Goal: Task Accomplishment & Management: Use online tool/utility

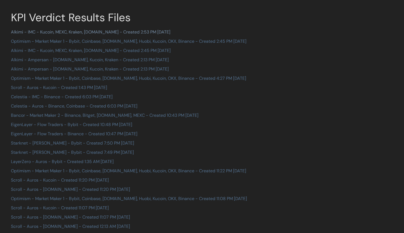
click at [147, 31] on link "Alkimi - IMC - Kucoin, MEXC, Kraken, [DOMAIN_NAME] - Created 2:53 PM [DATE]" at bounding box center [90, 32] width 159 height 6
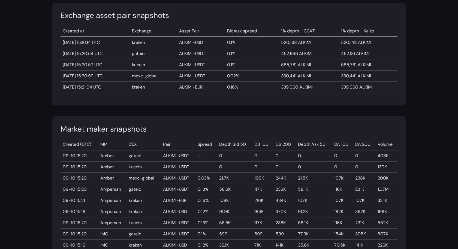
scroll to position [225, 0]
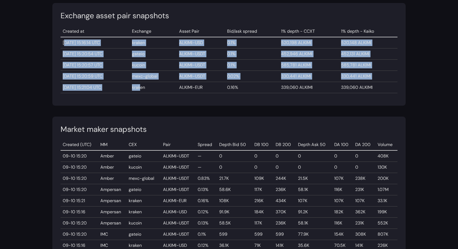
drag, startPoint x: 63, startPoint y: 42, endPoint x: 153, endPoint y: 89, distance: 101.3
click at [153, 89] on tbody "2025-09-10 15:16:14 UTC kraken ALKIMI-USD 0.1% 520,198 ALKIMI 520,148 ALKIMI 20…" at bounding box center [229, 65] width 337 height 56
click at [153, 88] on td "kraken" at bounding box center [153, 87] width 47 height 11
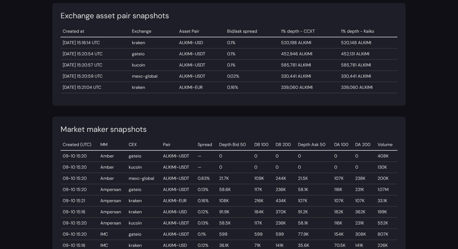
drag, startPoint x: 381, startPoint y: 87, endPoint x: 138, endPoint y: 53, distance: 245.6
click at [138, 53] on tbody "2025-09-10 15:16:14 UTC kraken ALKIMI-USD 0.1% 520,198 ALKIMI 520,148 ALKIMI 20…" at bounding box center [229, 65] width 337 height 56
click at [130, 53] on td "2025-09-10 15:20:54 UTC" at bounding box center [95, 53] width 69 height 11
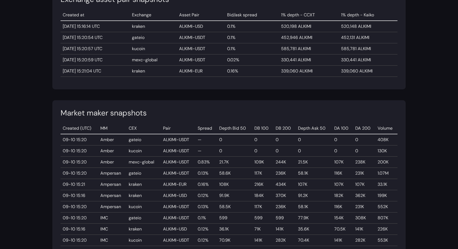
scroll to position [241, 0]
click at [156, 143] on td "gateio" at bounding box center [143, 139] width 34 height 11
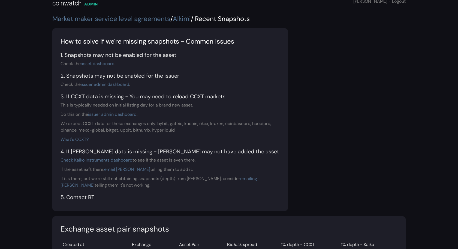
scroll to position [0, 0]
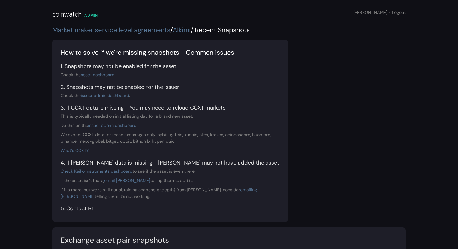
drag, startPoint x: 83, startPoint y: 52, endPoint x: 236, endPoint y: 54, distance: 153.5
click at [236, 54] on div "How to solve if we're missing snapshots - Common issues" at bounding box center [170, 53] width 219 height 10
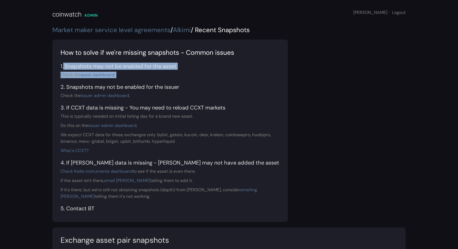
drag, startPoint x: 62, startPoint y: 66, endPoint x: 197, endPoint y: 80, distance: 135.6
click at [197, 80] on section "How to solve if we're missing snapshots - Common issues 1. Snapshots may not be…" at bounding box center [170, 131] width 236 height 183
drag, startPoint x: 68, startPoint y: 87, endPoint x: 218, endPoint y: 86, distance: 150.2
click at [218, 87] on h5 "2. Snapshots may not be enabled for the issuer" at bounding box center [170, 87] width 219 height 7
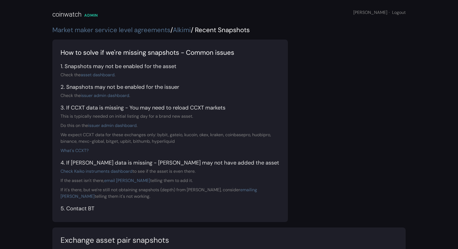
drag, startPoint x: 65, startPoint y: 108, endPoint x: 180, endPoint y: 104, distance: 114.6
click at [180, 104] on section "How to solve if we're missing snapshots - Common issues 1. Snapshots may not be…" at bounding box center [170, 131] width 236 height 183
drag, startPoint x: 124, startPoint y: 108, endPoint x: 252, endPoint y: 114, distance: 127.7
click at [252, 114] on section "How to solve if we're missing snapshots - Common issues 1. Snapshots may not be…" at bounding box center [170, 131] width 236 height 183
click at [144, 211] on h5 "5. Contact BT" at bounding box center [170, 208] width 219 height 7
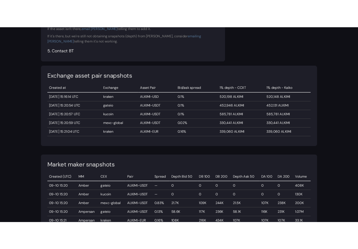
scroll to position [392, 0]
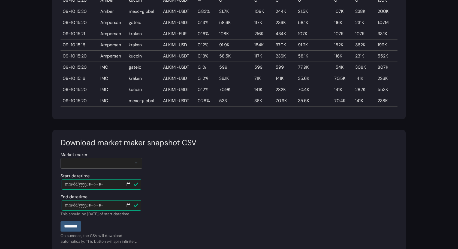
click at [130, 161] on div at bounding box center [102, 163] width 82 height 11
click at [130, 184] on input "Start datetime" at bounding box center [102, 184] width 80 height 10
click at [191, 204] on section "Download market maker snapshot CSV Market maker *** IMC All MMs Amber Ampersan …" at bounding box center [228, 191] width 353 height 122
click at [130, 182] on input "Start datetime" at bounding box center [102, 184] width 80 height 10
type input "**********"
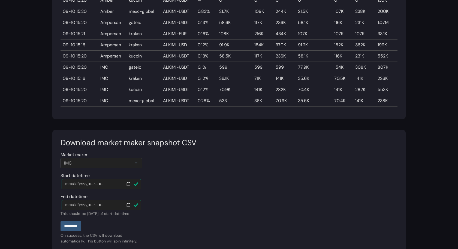
click at [125, 225] on div "********" at bounding box center [102, 226] width 82 height 10
click at [74, 224] on input "********" at bounding box center [71, 226] width 21 height 10
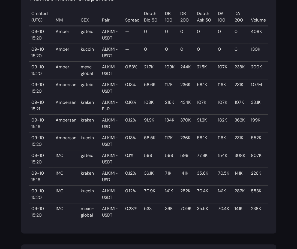
scroll to position [499, 0]
